Goal: Information Seeking & Learning: Learn about a topic

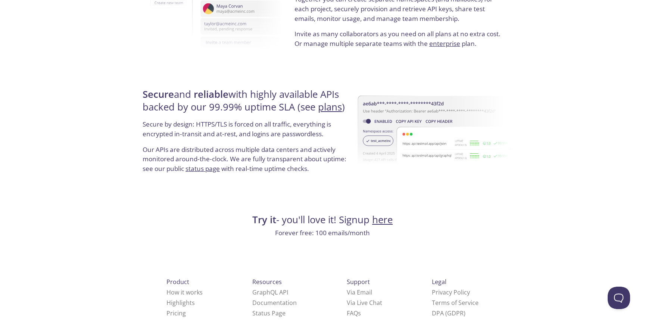
scroll to position [1383, 0]
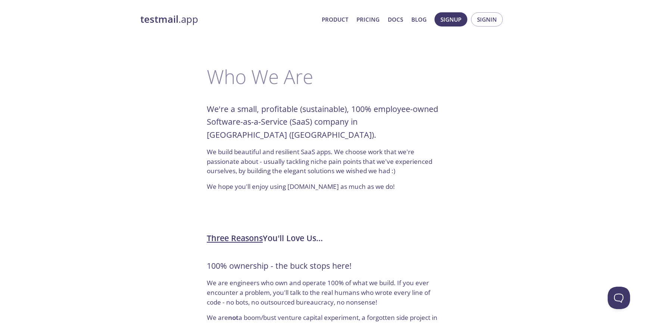
click at [411, 20] on span "Product Pricing Docs Blog" at bounding box center [374, 19] width 113 height 18
click at [400, 19] on link "Docs" at bounding box center [395, 20] width 15 height 10
click at [420, 17] on link "Blog" at bounding box center [418, 20] width 15 height 10
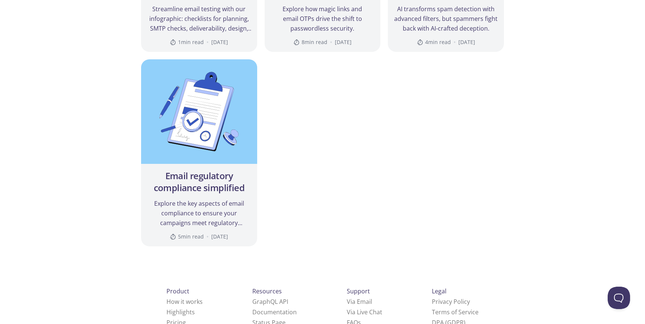
scroll to position [1028, 0]
